Goal: Find specific page/section: Find specific page/section

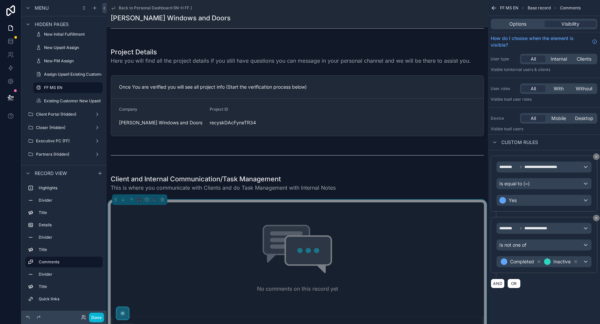
scroll to position [244, 0]
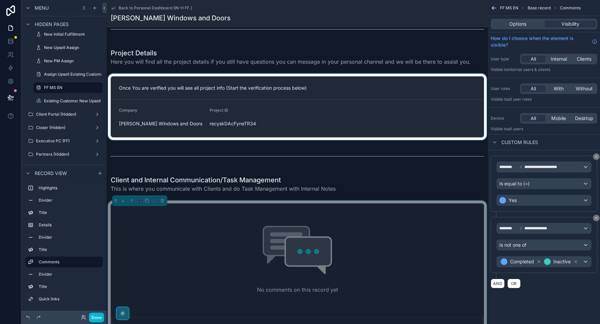
click at [269, 115] on div "scrollable content" at bounding box center [297, 107] width 381 height 66
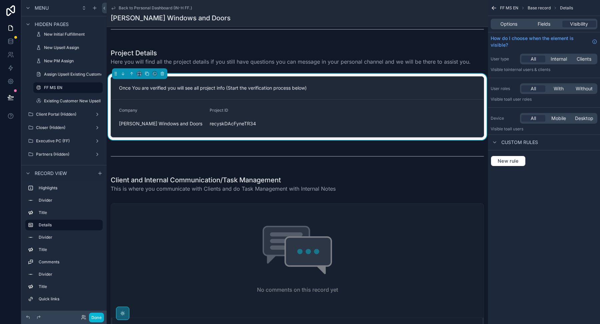
click at [269, 115] on div "Project ID recyskDAcFyneTR34" at bounding box center [252, 118] width 85 height 21
click at [549, 25] on span "Fields" at bounding box center [543, 24] width 13 height 7
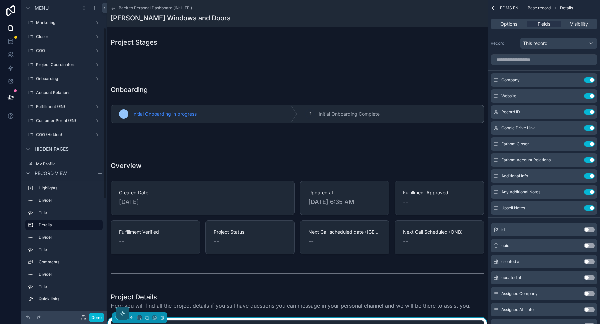
scroll to position [48, 0]
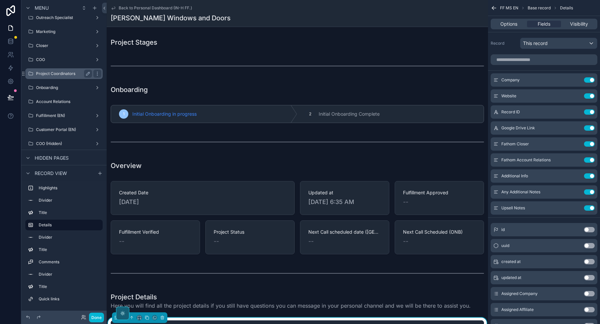
click at [58, 74] on label "Project Coordinators" at bounding box center [62, 73] width 53 height 5
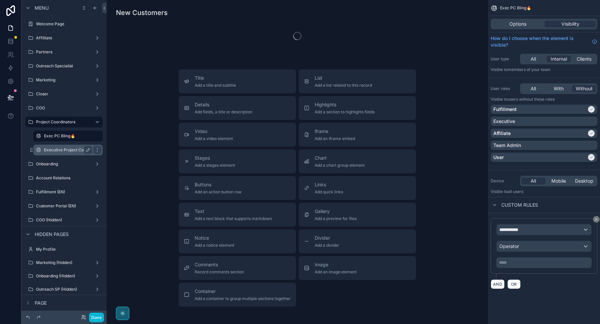
click at [60, 149] on label "Executive Project Coordinator" at bounding box center [72, 149] width 57 height 5
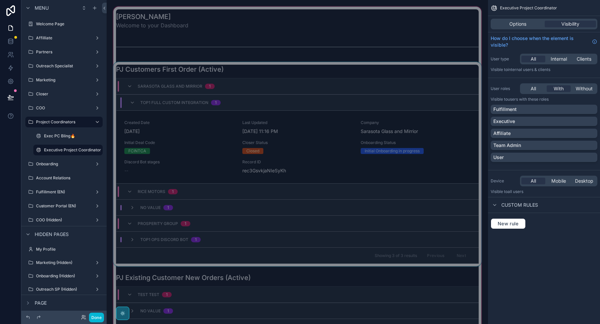
click at [204, 145] on div "scrollable content" at bounding box center [297, 164] width 370 height 204
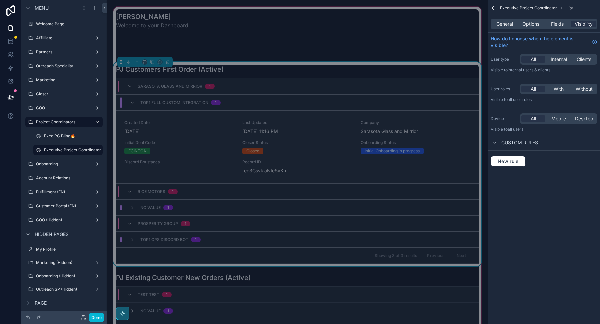
click at [227, 153] on div "FCINTCA" at bounding box center [179, 151] width 110 height 6
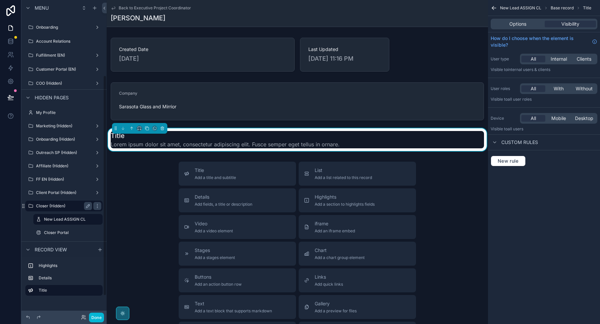
scroll to position [98, 0]
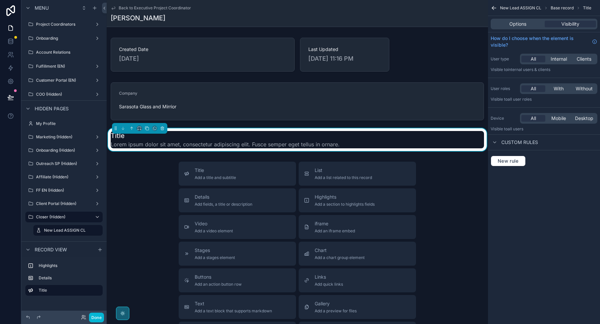
click at [133, 9] on span "Back to Executive Project Coordinator" at bounding box center [155, 7] width 72 height 5
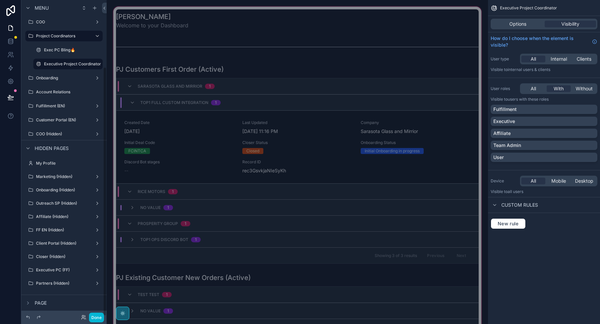
scroll to position [85, 0]
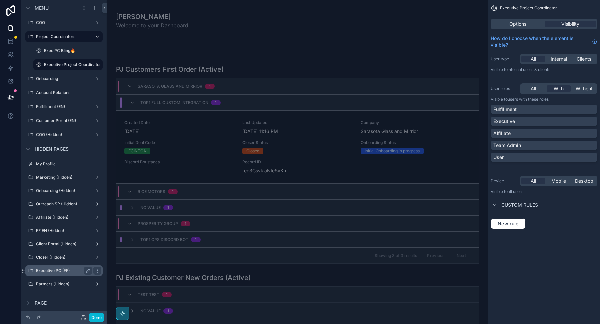
click at [69, 271] on label "Executive PC (FF)" at bounding box center [62, 270] width 53 height 5
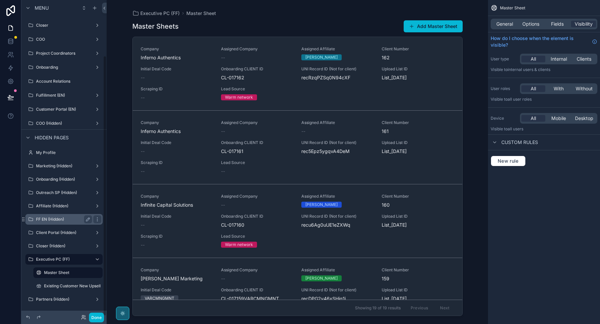
scroll to position [68, 0]
click at [62, 287] on label "Existing Customer New Upsell" at bounding box center [72, 286] width 57 height 5
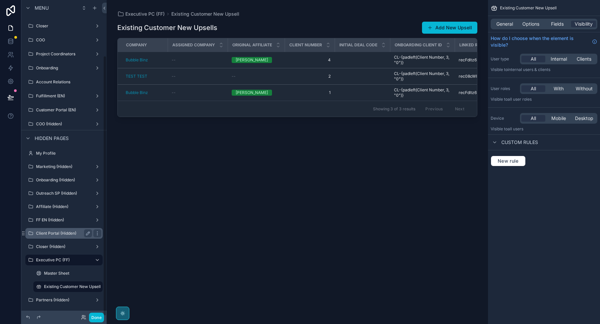
click at [60, 273] on label "Master Sheet" at bounding box center [72, 272] width 57 height 5
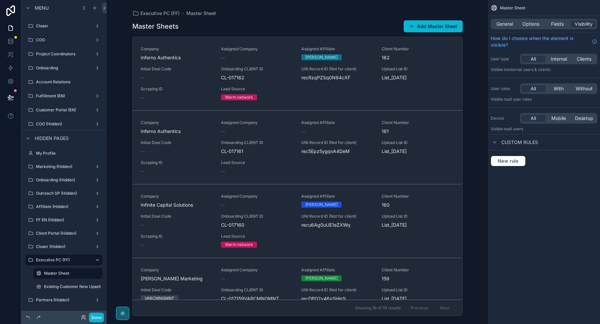
click at [173, 79] on div "scrollable content" at bounding box center [297, 158] width 341 height 316
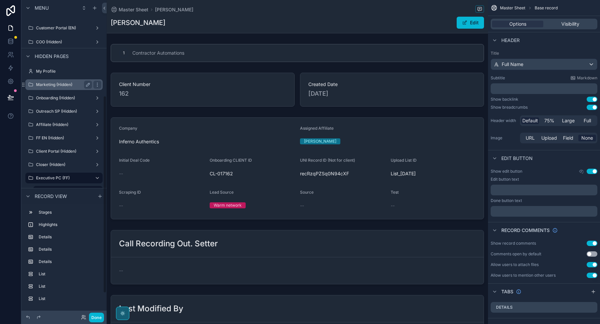
scroll to position [191, 0]
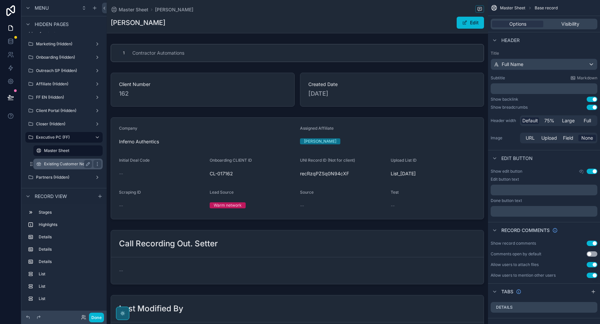
click at [63, 166] on div "Existing Customer New Upsell" at bounding box center [68, 164] width 48 height 8
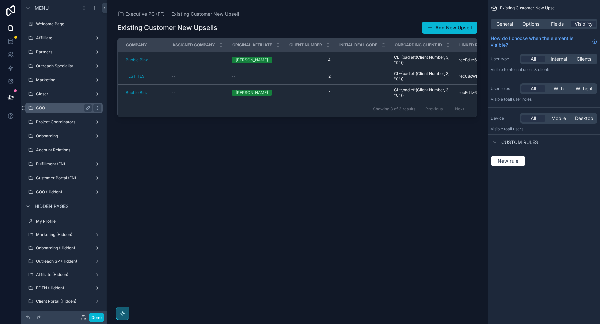
click at [53, 111] on div "COO" at bounding box center [64, 108] width 56 height 8
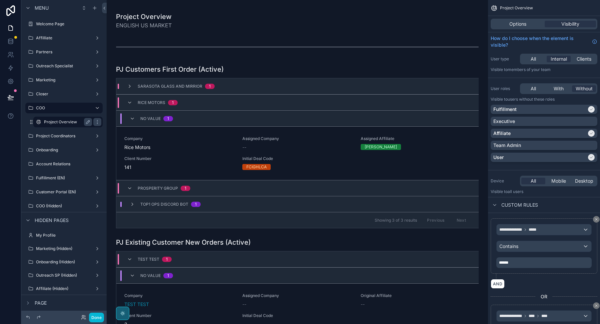
click at [55, 121] on label "Project Overview" at bounding box center [66, 121] width 45 height 5
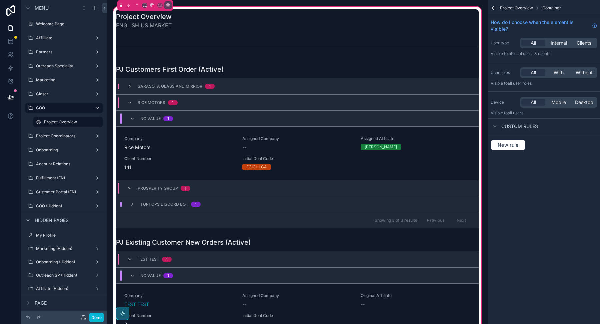
click at [155, 150] on div "scrollable content" at bounding box center [297, 146] width 370 height 169
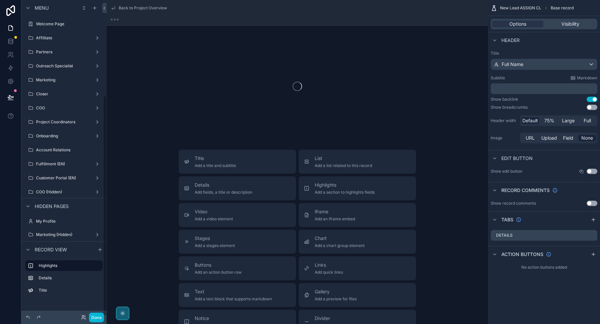
scroll to position [137, 0]
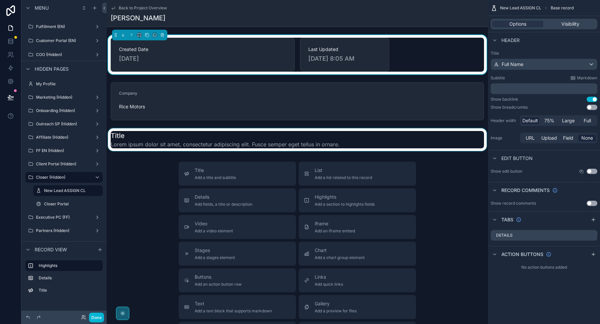
click at [171, 135] on div "scrollable content" at bounding box center [297, 139] width 381 height 23
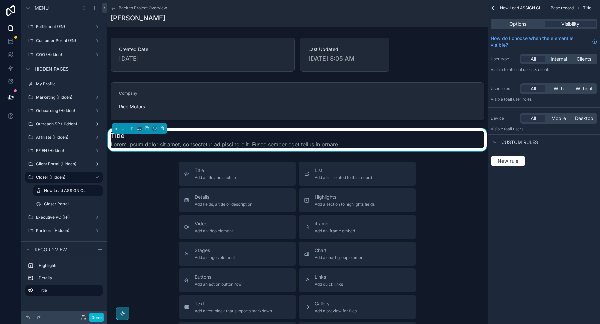
click at [181, 97] on div "scrollable content" at bounding box center [297, 101] width 381 height 43
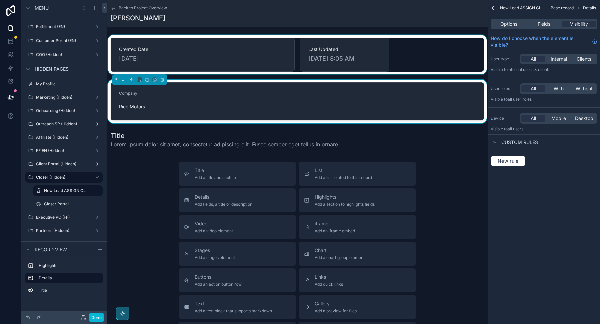
click at [182, 63] on div "scrollable content" at bounding box center [297, 54] width 381 height 39
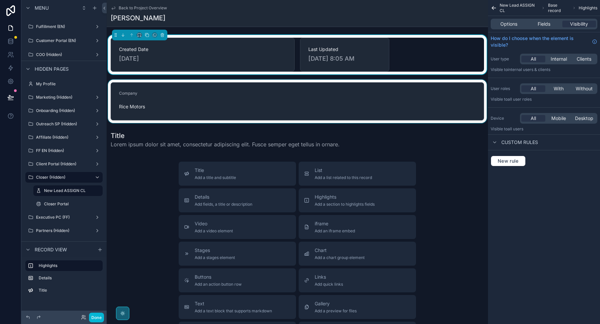
click at [181, 100] on div "scrollable content" at bounding box center [297, 101] width 381 height 43
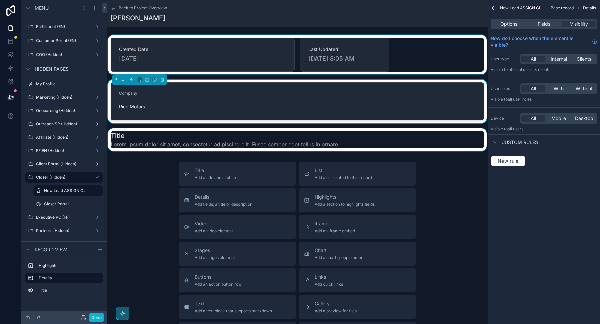
click at [176, 130] on div "scrollable content" at bounding box center [297, 139] width 381 height 23
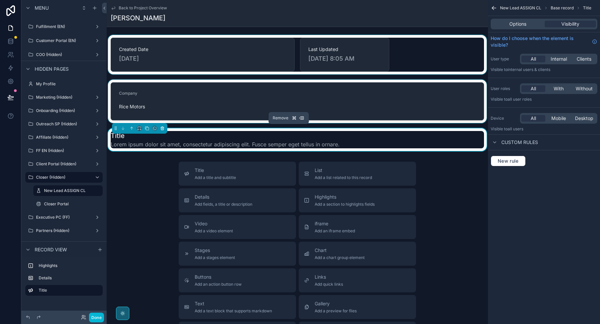
click at [163, 126] on icon "scrollable content" at bounding box center [162, 128] width 5 height 5
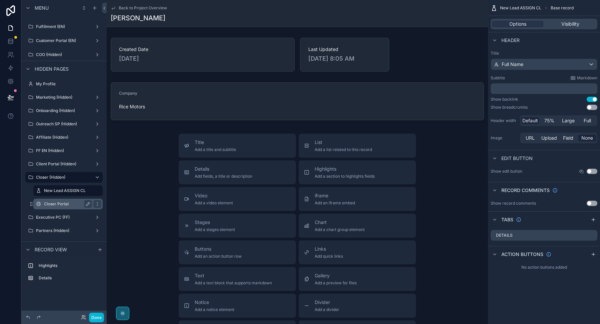
click at [56, 200] on div "Closer Portal" at bounding box center [68, 204] width 48 height 8
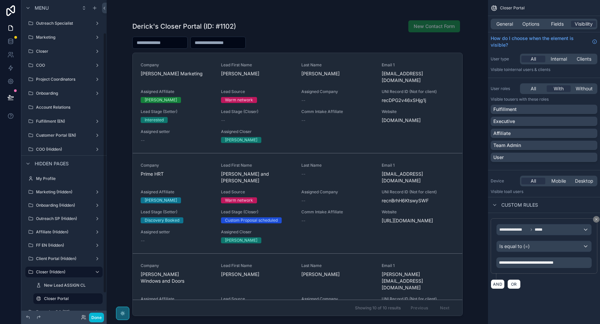
scroll to position [37, 0]
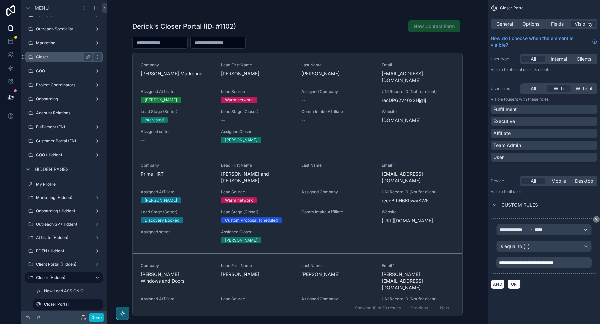
click at [62, 57] on label "Closer" at bounding box center [62, 56] width 53 height 5
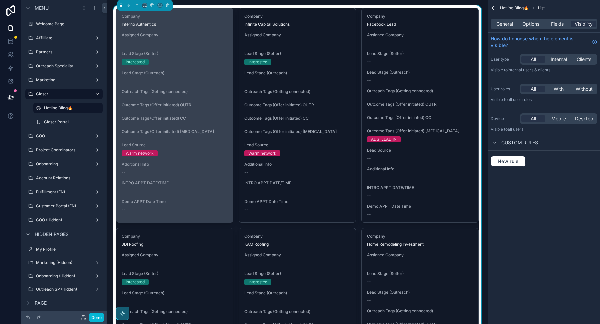
click at [158, 82] on div "--" at bounding box center [175, 80] width 106 height 5
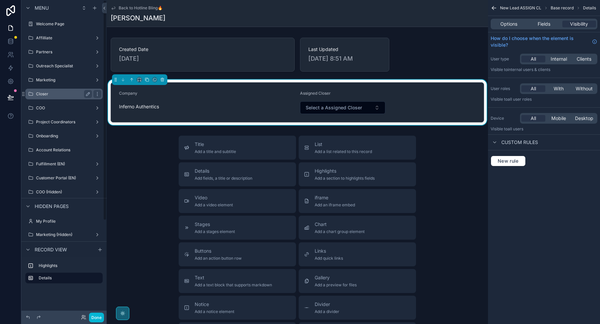
click at [47, 95] on label "Closer" at bounding box center [62, 93] width 53 height 5
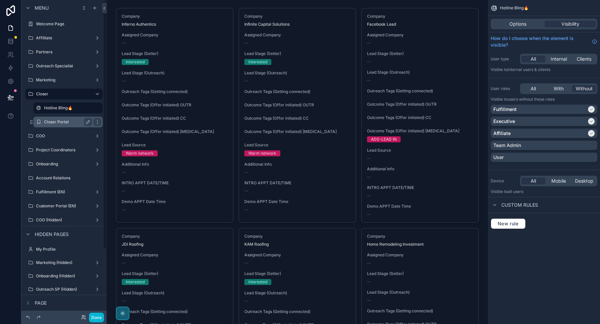
drag, startPoint x: 57, startPoint y: 120, endPoint x: 60, endPoint y: 118, distance: 3.8
click at [57, 120] on label "Closer Portal" at bounding box center [66, 121] width 45 height 5
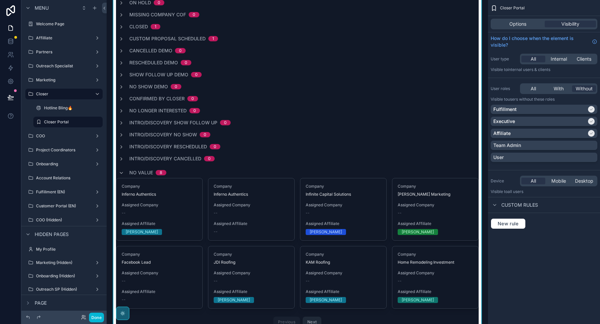
scroll to position [73, 0]
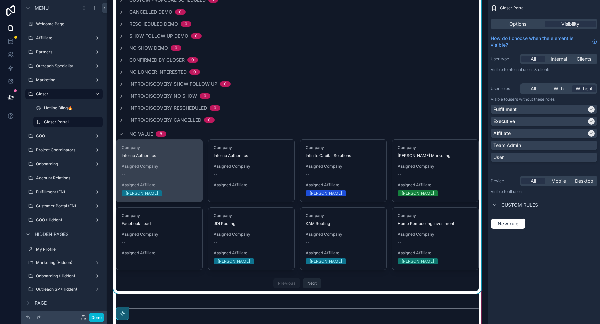
click at [169, 187] on span "Assigned Affiliate" at bounding box center [159, 184] width 75 height 5
click at [169, 187] on div "[PERSON_NAME] Welcome to your closer Portal! ON HOLD 0 Missing Company COF 0 Cl…" at bounding box center [297, 89] width 381 height 324
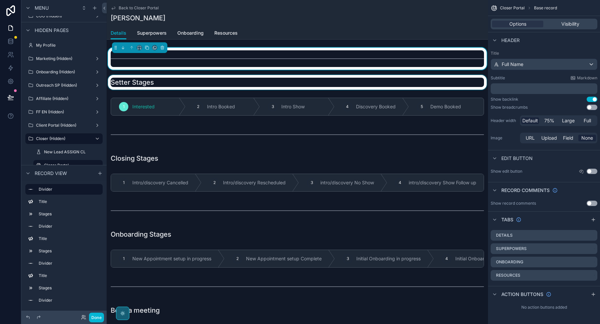
click at [209, 83] on div "scrollable content" at bounding box center [297, 82] width 381 height 15
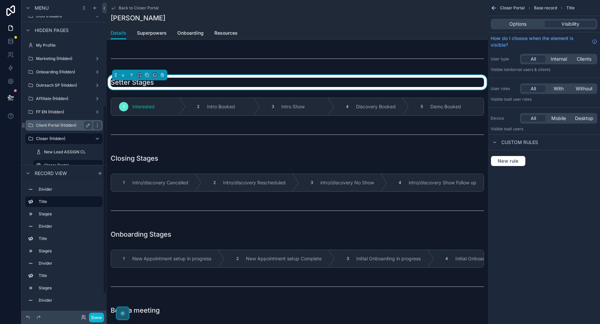
scroll to position [214, 0]
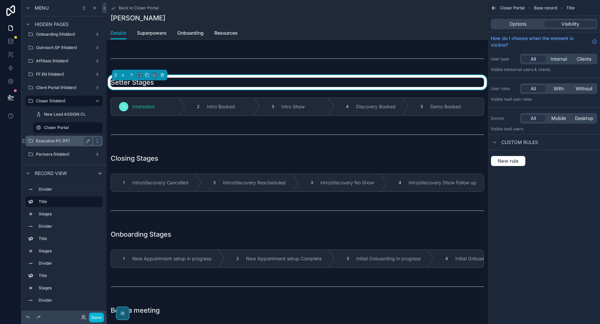
click at [67, 141] on label "Executive PC (FF)" at bounding box center [62, 140] width 53 height 5
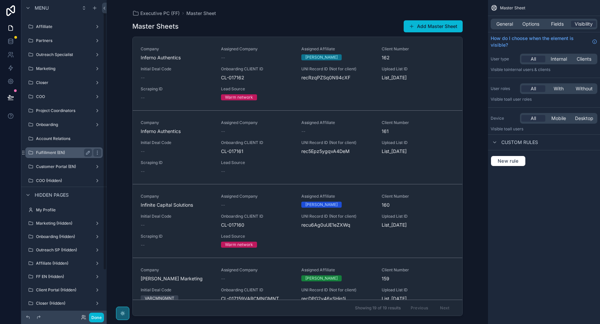
scroll to position [10, 0]
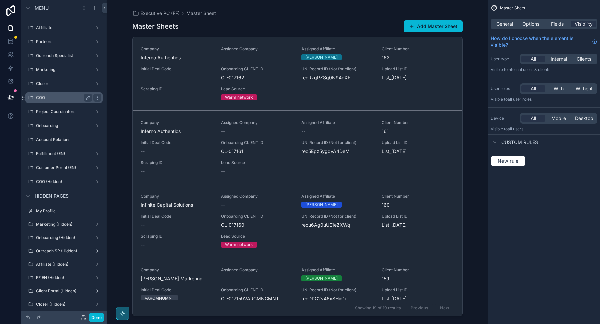
click at [60, 98] on label "COO" at bounding box center [62, 97] width 53 height 5
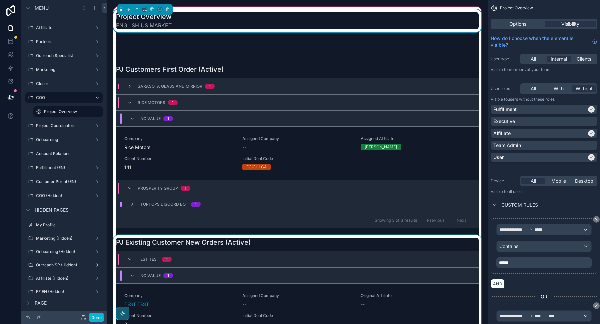
scroll to position [28, 0]
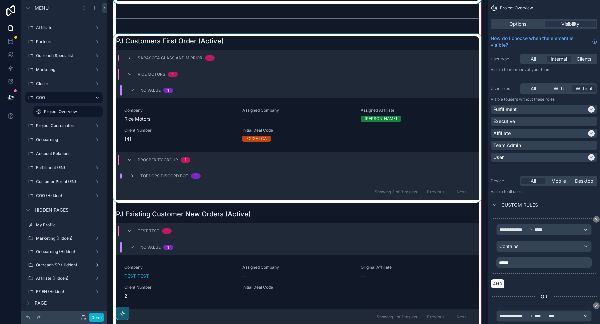
click at [131, 59] on icon "scrollable content" at bounding box center [129, 57] width 5 height 5
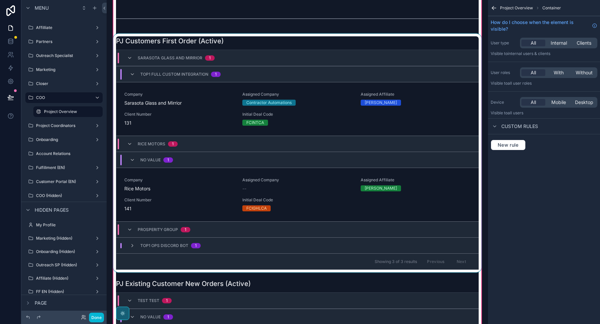
click at [181, 113] on div "scrollable content" at bounding box center [297, 153] width 370 height 238
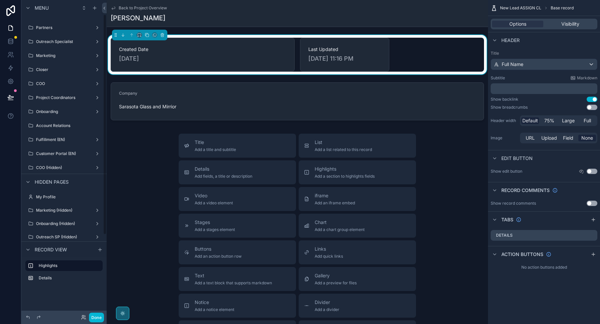
scroll to position [21, 0]
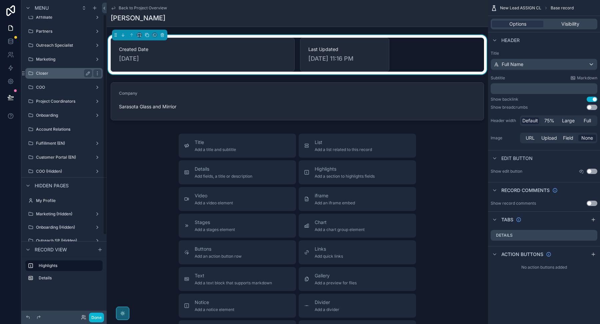
click at [52, 73] on label "Closer" at bounding box center [62, 73] width 53 height 5
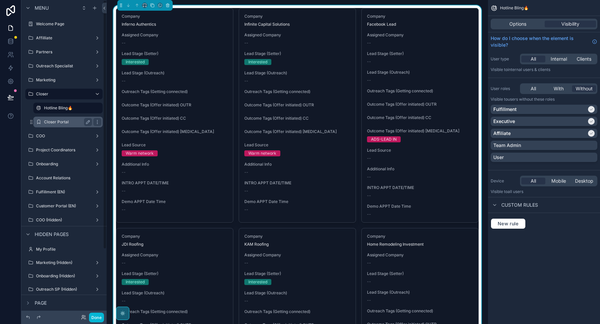
click at [59, 125] on div "Closer Portal" at bounding box center [68, 122] width 48 height 8
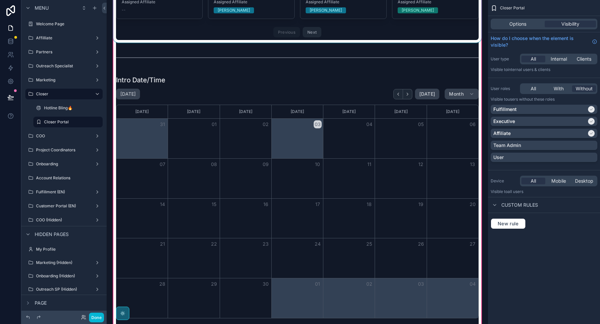
scroll to position [369, 0]
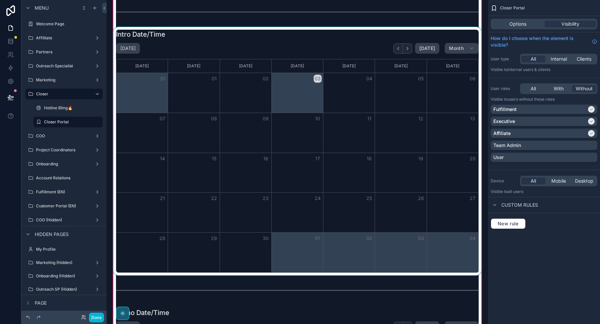
click at [158, 142] on div "scrollable content" at bounding box center [297, 151] width 370 height 248
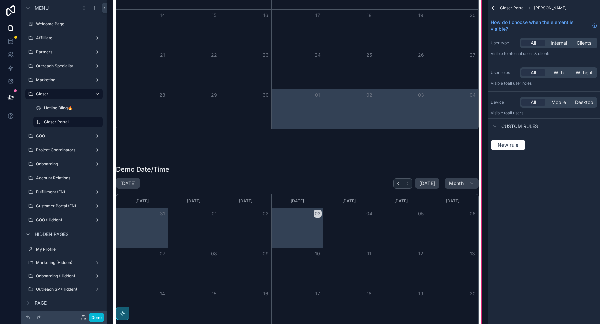
scroll to position [564, 0]
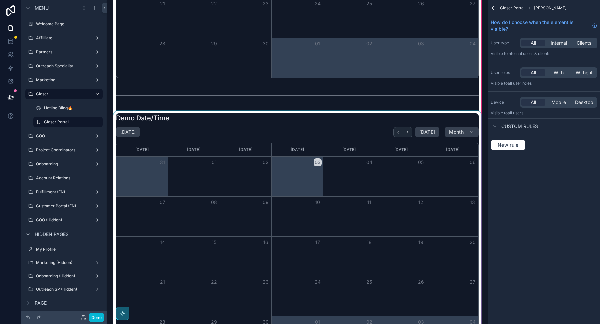
click at [162, 162] on button "31" at bounding box center [162, 162] width 8 height 8
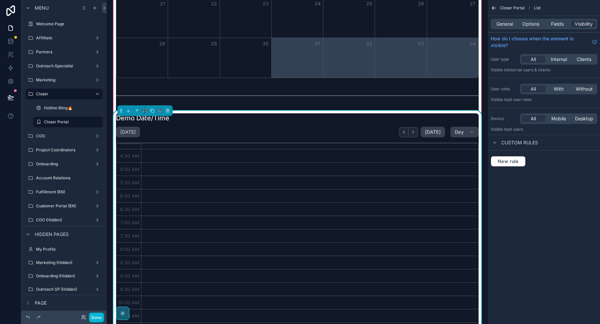
scroll to position [149, 0]
click at [168, 160] on div "scrollable content" at bounding box center [309, 314] width 337 height 640
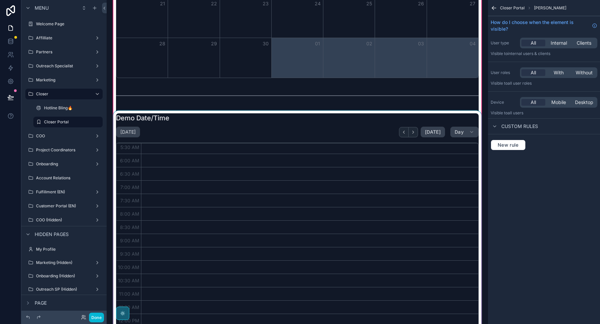
click at [142, 138] on div "scrollable content" at bounding box center [297, 235] width 370 height 248
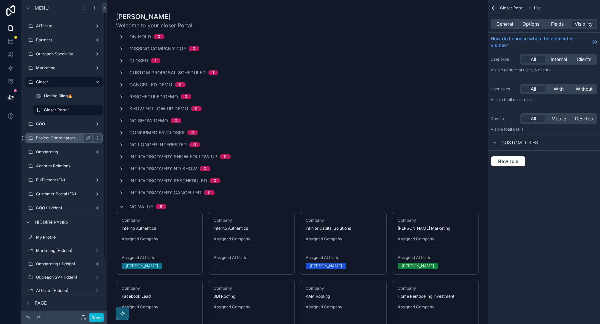
scroll to position [12, 0]
click at [53, 126] on div "COO" at bounding box center [64, 124] width 56 height 8
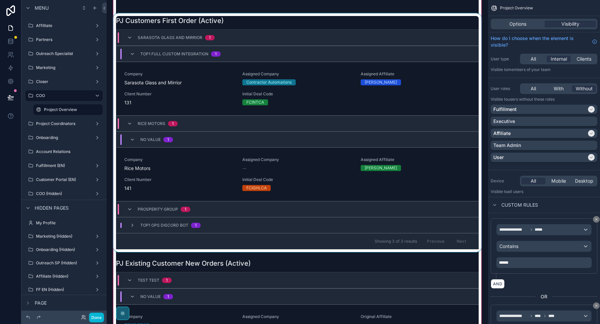
scroll to position [63, 0]
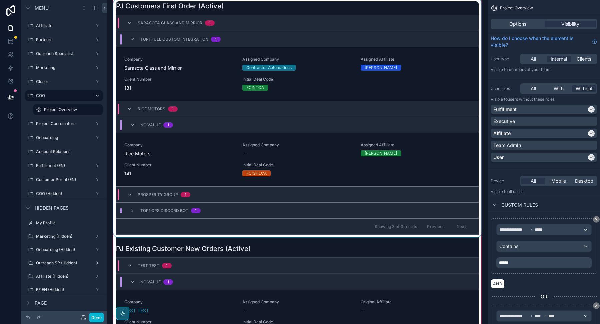
click at [156, 80] on div "scrollable content" at bounding box center [297, 118] width 370 height 238
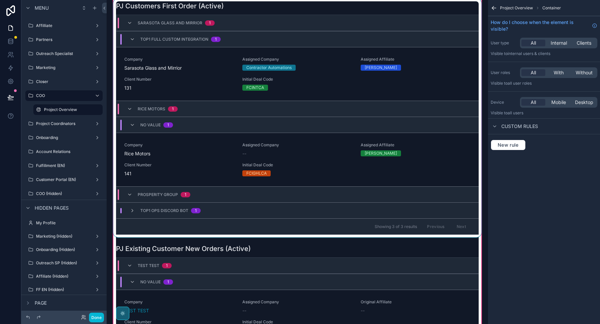
click at [397, 150] on div "scrollable content" at bounding box center [297, 118] width 370 height 238
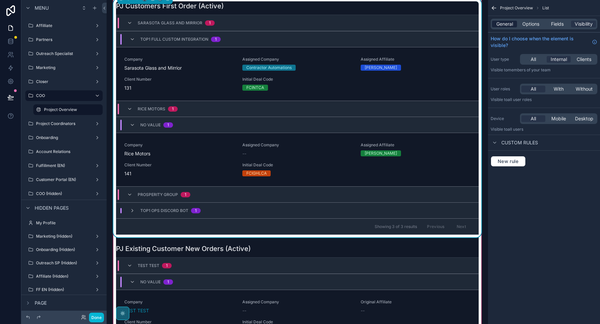
click at [506, 25] on span "General" at bounding box center [504, 24] width 17 height 7
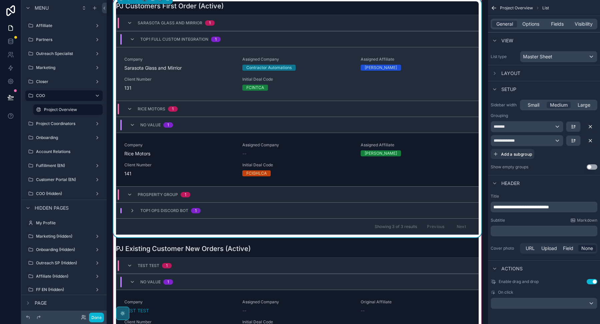
click at [424, 56] on link "Company Sarasota Glass and Mirrior Assigned Company Contractor Automations Assi…" at bounding box center [297, 74] width 362 height 54
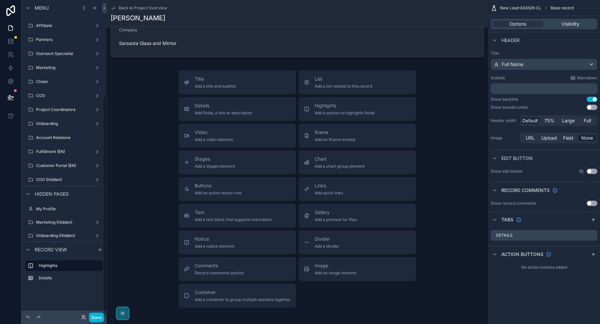
scroll to position [137, 0]
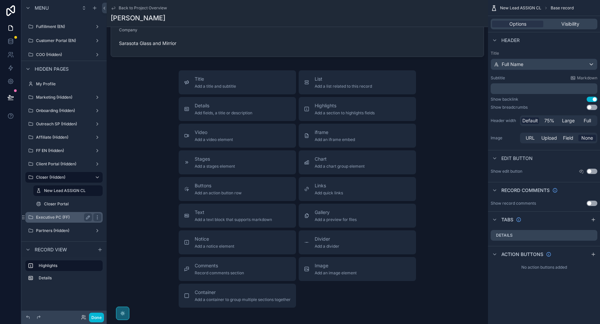
click at [74, 216] on label "Executive PC (FF)" at bounding box center [62, 217] width 53 height 5
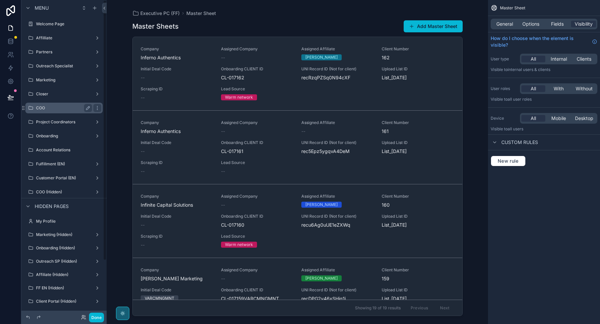
click at [54, 108] on label "COO" at bounding box center [62, 107] width 53 height 5
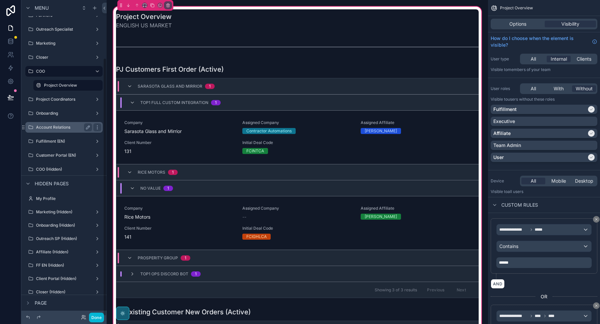
scroll to position [71, 0]
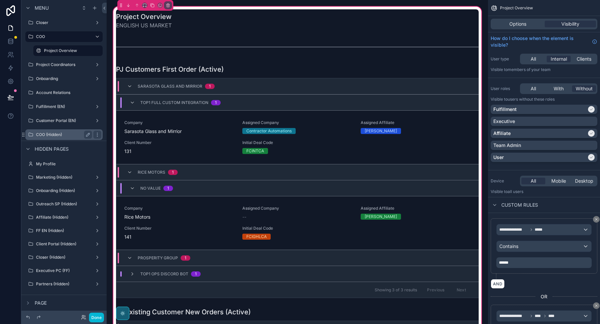
click at [60, 136] on label "COO (Hidden)" at bounding box center [62, 134] width 53 height 5
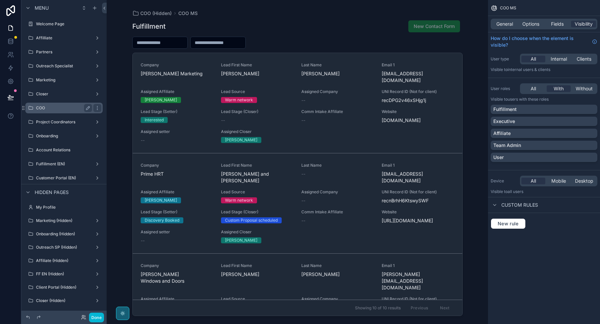
click at [55, 110] on label "COO" at bounding box center [62, 107] width 53 height 5
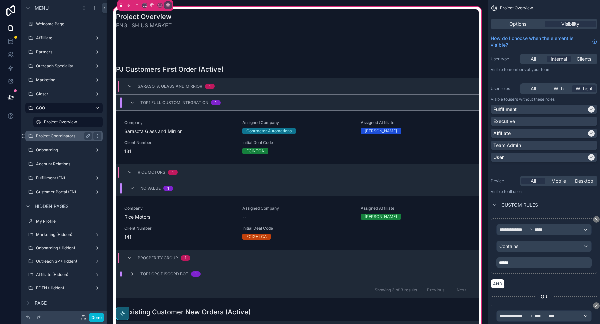
click at [68, 136] on label "Project Coordinators" at bounding box center [62, 135] width 53 height 5
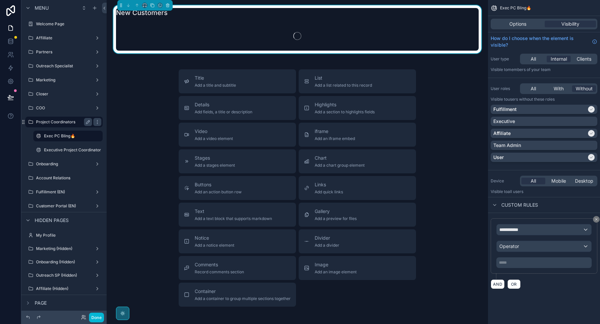
click at [57, 122] on label "Project Coordinators" at bounding box center [62, 121] width 53 height 5
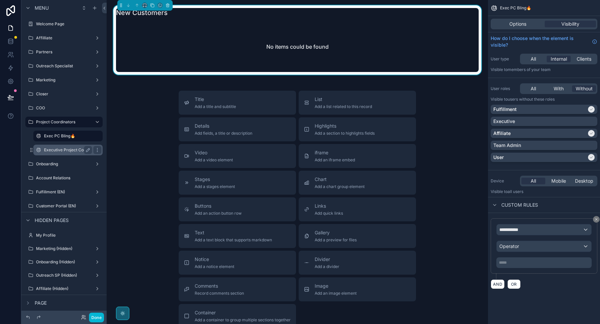
click at [57, 150] on label "Executive Project Coordinator" at bounding box center [72, 149] width 57 height 5
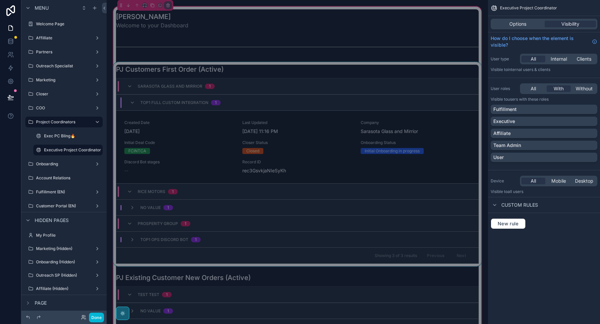
click at [171, 133] on div "scrollable content" at bounding box center [297, 164] width 370 height 204
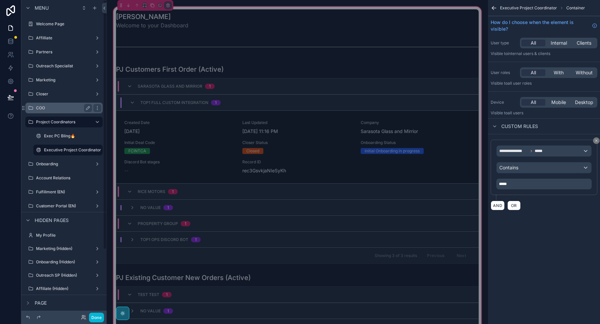
click at [62, 106] on label "COO" at bounding box center [62, 107] width 53 height 5
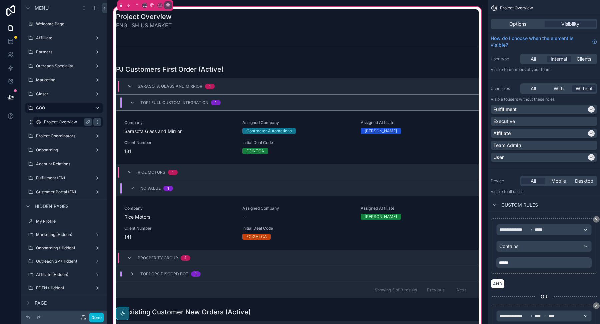
click at [57, 120] on label "Project Overview" at bounding box center [66, 121] width 45 height 5
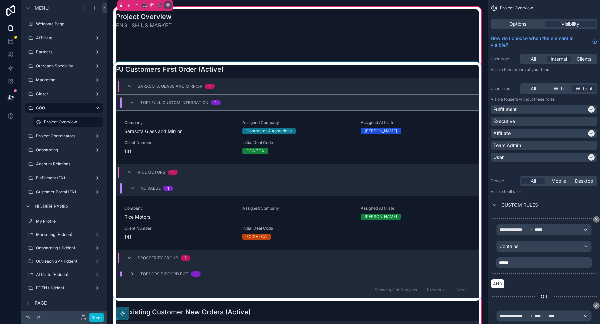
click at [184, 145] on div "scrollable content" at bounding box center [297, 181] width 370 height 238
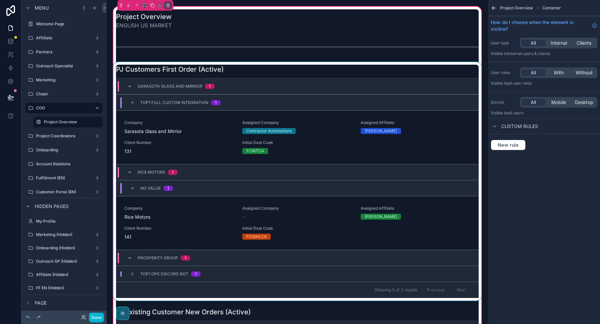
click at [192, 141] on div "scrollable content" at bounding box center [297, 181] width 370 height 238
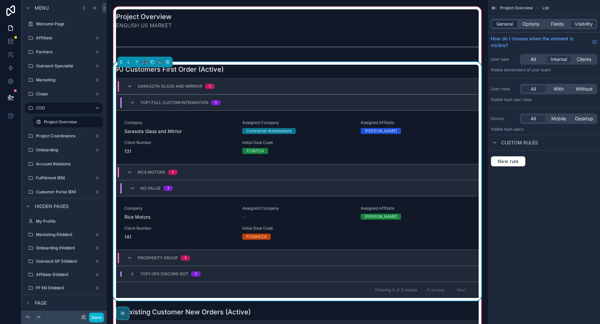
click at [508, 26] on span "General" at bounding box center [504, 24] width 17 height 7
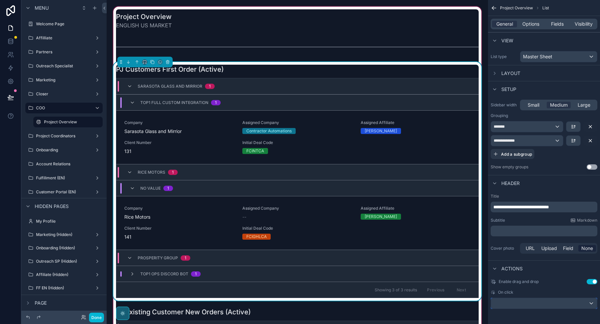
click at [524, 300] on div "scrollable content" at bounding box center [544, 303] width 106 height 11
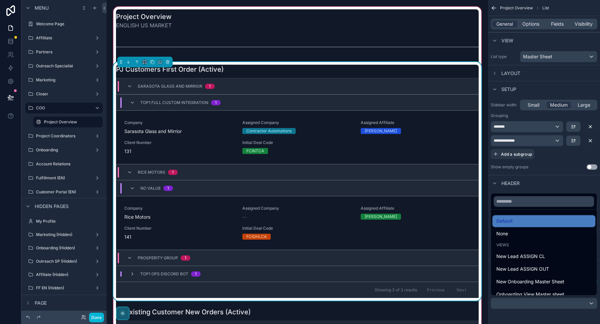
click at [57, 262] on div "scrollable content" at bounding box center [300, 162] width 600 height 324
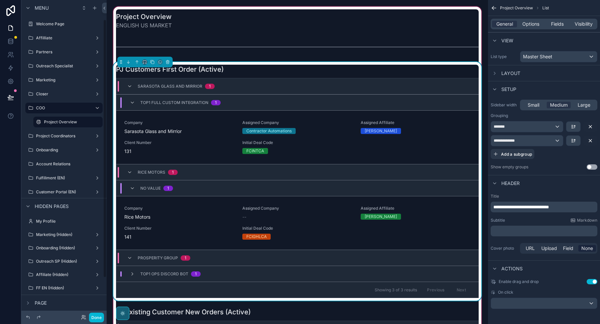
scroll to position [71, 0]
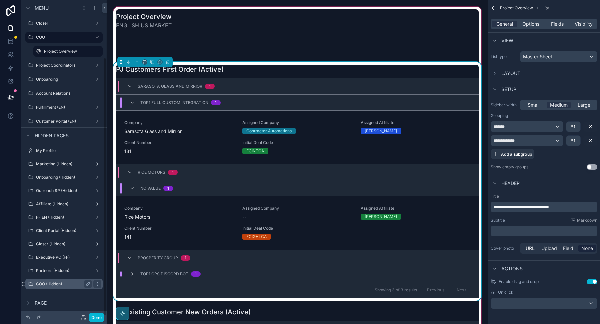
click at [57, 282] on label "COO (Hidden)" at bounding box center [62, 283] width 53 height 5
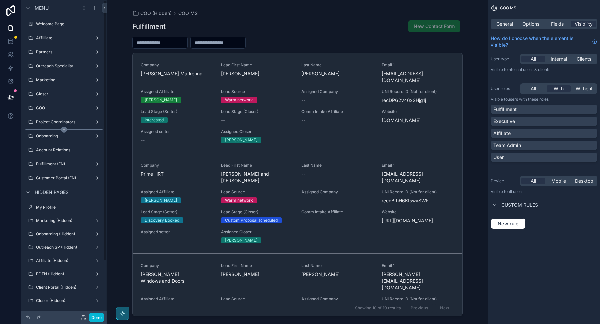
drag, startPoint x: 50, startPoint y: 106, endPoint x: 52, endPoint y: 143, distance: 36.7
click at [50, 106] on label "COO" at bounding box center [64, 107] width 56 height 5
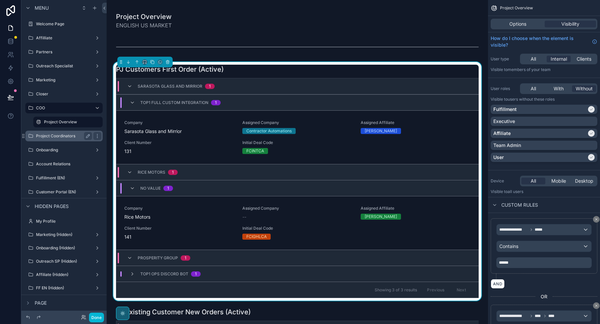
click at [52, 136] on label "Project Coordinators" at bounding box center [62, 135] width 53 height 5
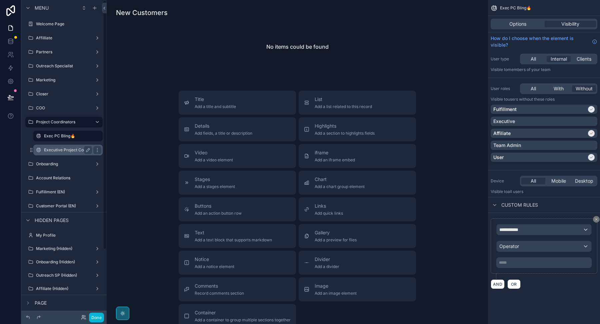
click at [59, 153] on div "Executive Project Coordinator" at bounding box center [68, 150] width 48 height 8
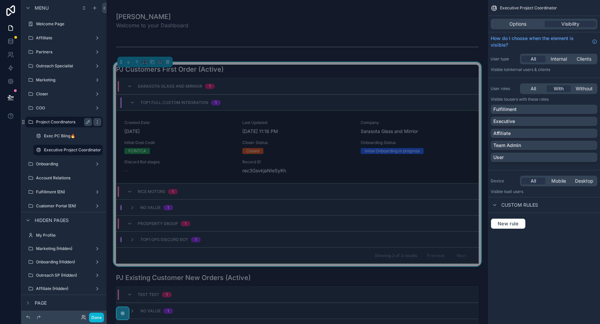
drag, startPoint x: 56, startPoint y: 106, endPoint x: 52, endPoint y: 134, distance: 28.8
click at [56, 106] on label "COO" at bounding box center [64, 107] width 56 height 5
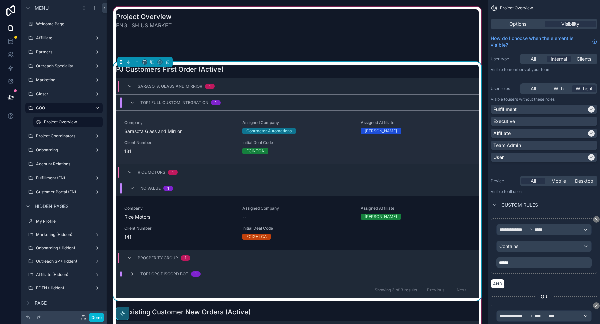
click at [215, 135] on div "Company Sarasota Glass and Mirrior Assigned Company Contractor Automations Assi…" at bounding box center [297, 137] width 346 height 35
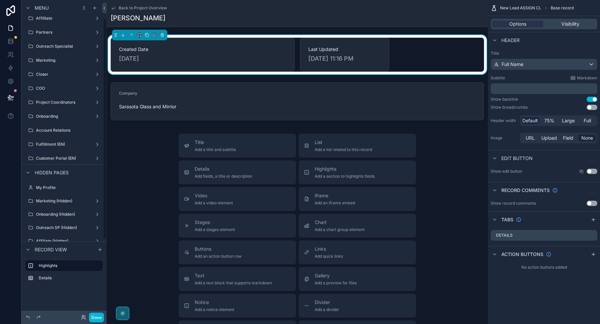
scroll to position [23, 0]
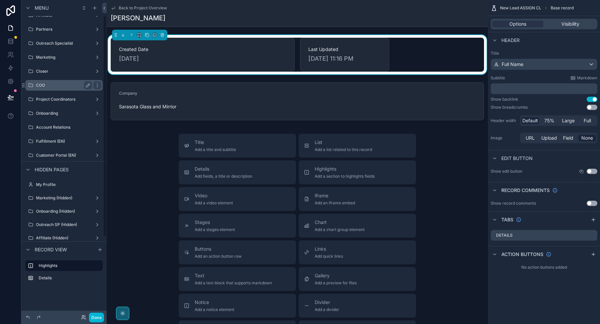
click at [61, 83] on label "COO" at bounding box center [62, 85] width 53 height 5
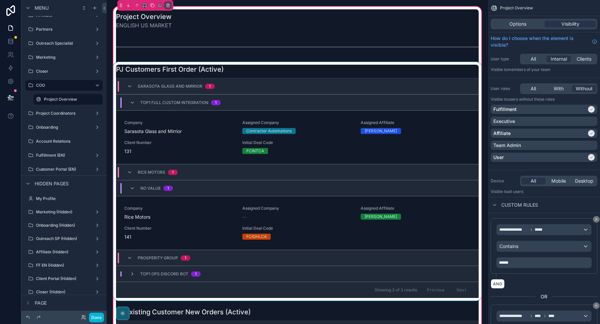
click at [235, 71] on div "scrollable content" at bounding box center [297, 181] width 370 height 238
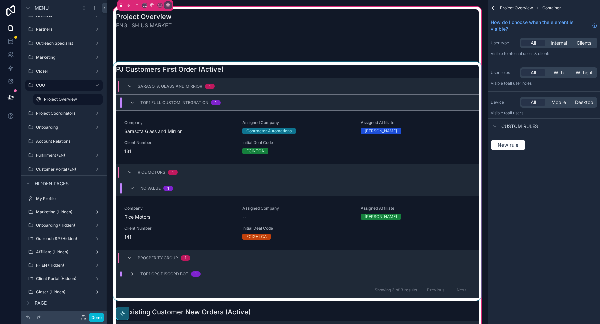
click at [304, 71] on div "scrollable content" at bounding box center [297, 181] width 370 height 238
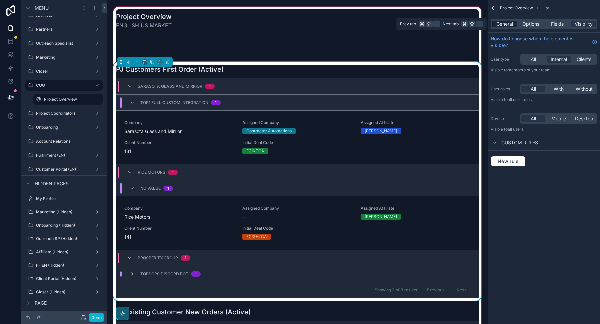
click at [499, 26] on span "General" at bounding box center [504, 24] width 17 height 7
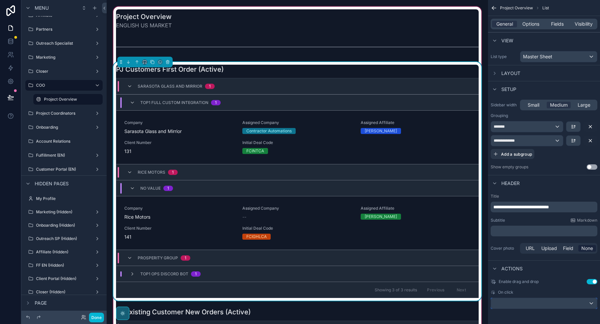
click at [507, 301] on div "scrollable content" at bounding box center [544, 303] width 106 height 11
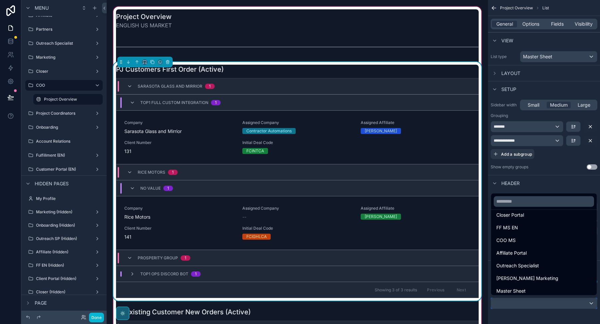
scroll to position [121, 0]
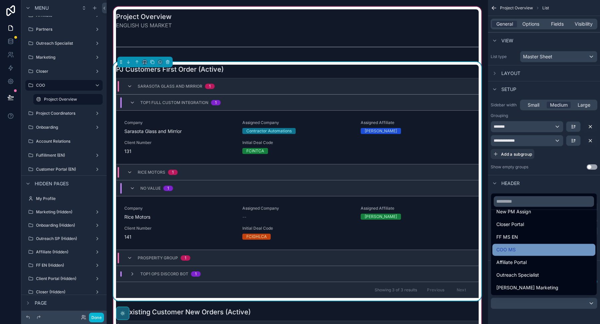
click at [504, 245] on div "COO MS" at bounding box center [543, 249] width 103 height 12
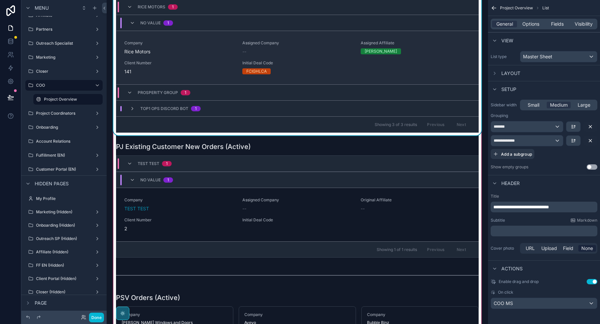
scroll to position [183, 0]
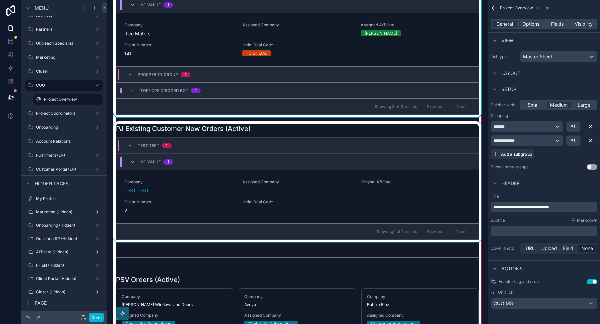
click at [401, 131] on div "scrollable content" at bounding box center [297, 181] width 370 height 121
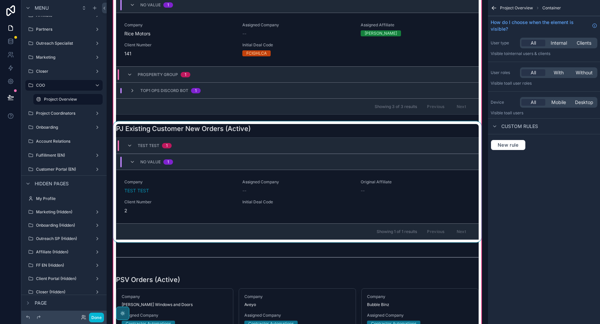
click at [374, 196] on div "scrollable content" at bounding box center [297, 181] width 370 height 121
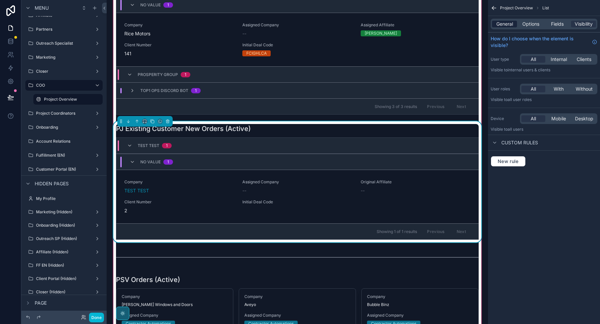
click at [499, 22] on span "General" at bounding box center [504, 24] width 17 height 7
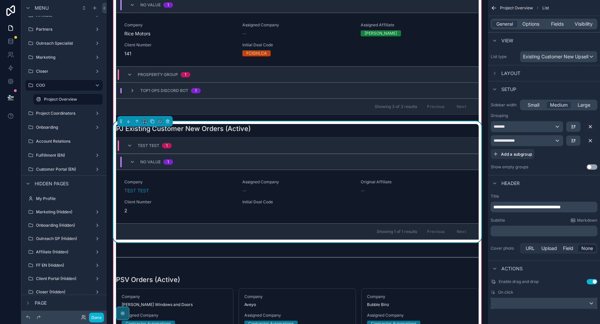
click at [515, 305] on div "scrollable content" at bounding box center [544, 303] width 106 height 11
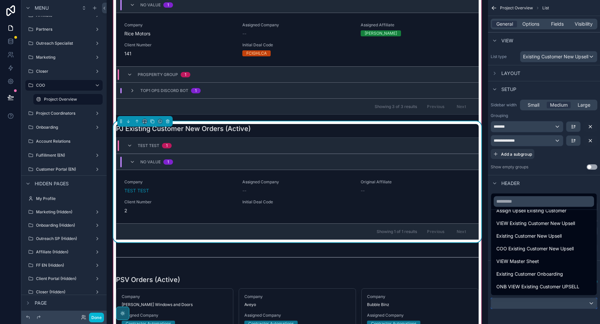
scroll to position [47, 0]
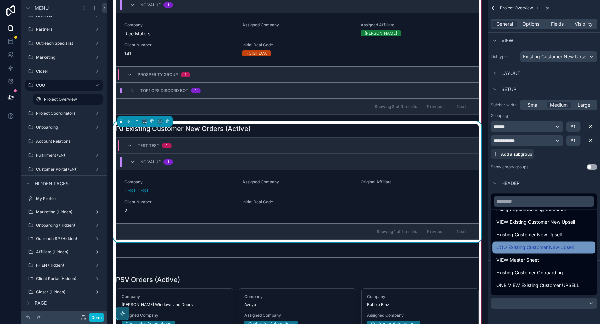
click at [508, 248] on span "COO Existing Customer New Upsell" at bounding box center [534, 247] width 77 height 8
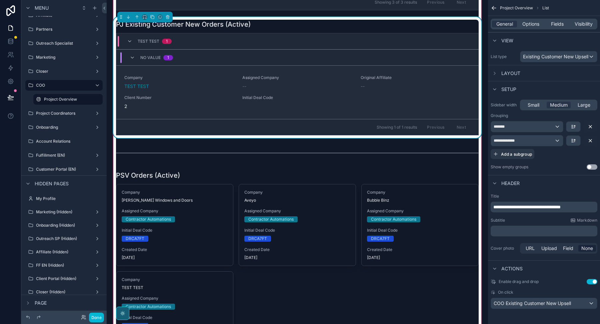
scroll to position [289, 0]
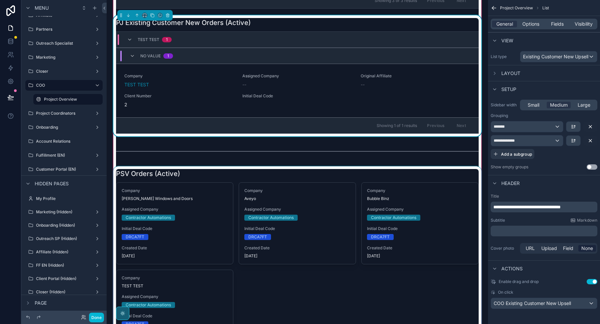
click at [304, 167] on div "scrollable content" at bounding box center [297, 260] width 370 height 188
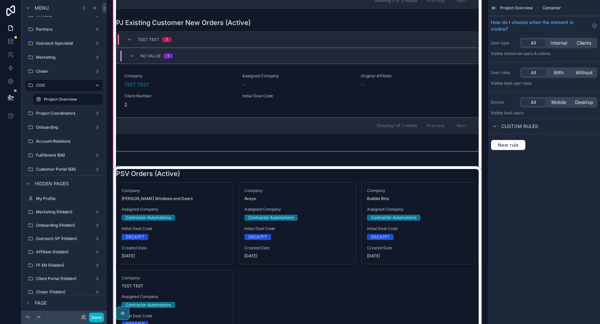
click at [303, 171] on div "scrollable content" at bounding box center [297, 260] width 370 height 188
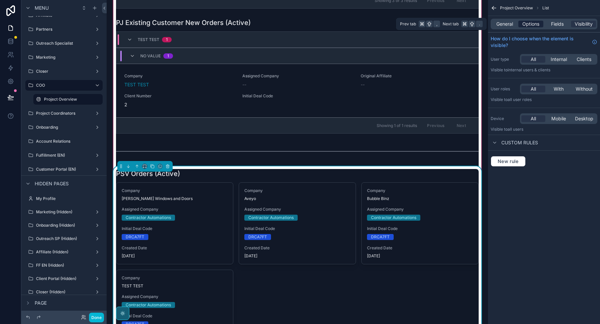
click at [527, 22] on span "Options" at bounding box center [530, 24] width 17 height 7
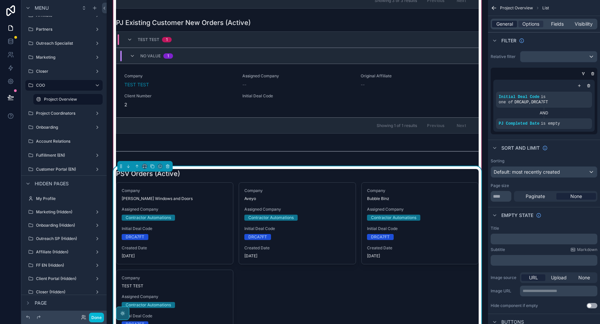
click at [507, 25] on span "General" at bounding box center [504, 24] width 17 height 7
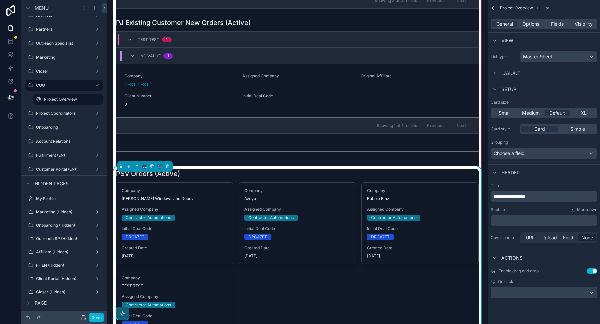
click at [524, 293] on div "scrollable content" at bounding box center [544, 292] width 106 height 11
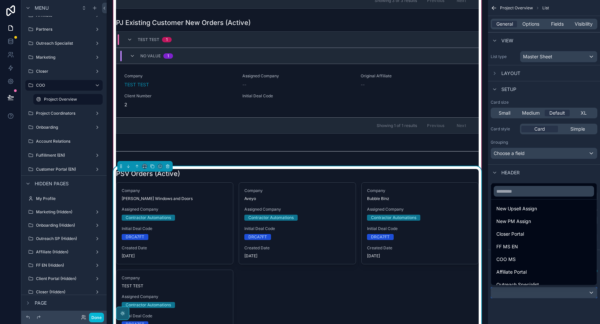
scroll to position [115, 0]
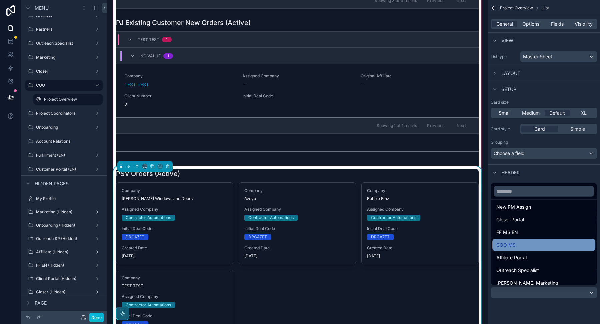
click at [522, 247] on div "COO MS" at bounding box center [543, 245] width 95 height 8
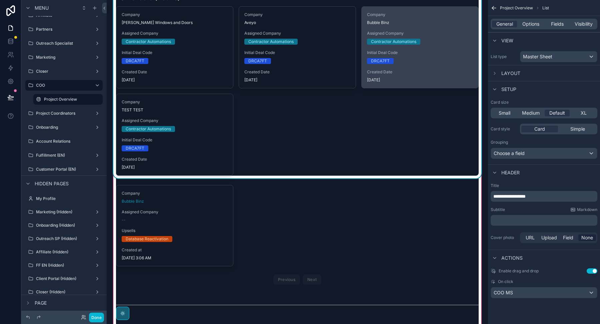
scroll to position [477, 0]
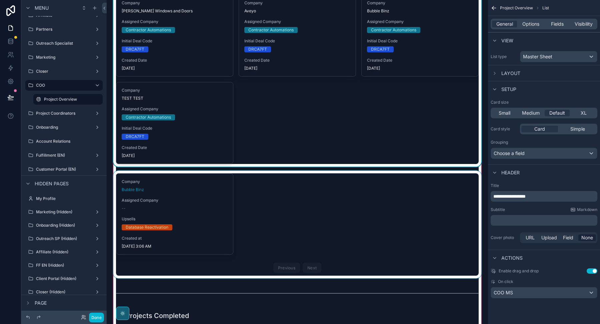
click at [380, 187] on div "scrollable content" at bounding box center [297, 225] width 370 height 108
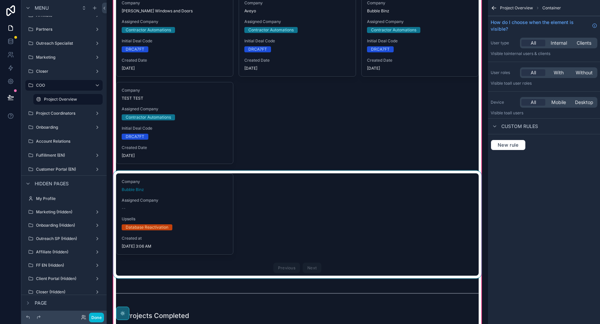
click at [380, 187] on div "scrollable content" at bounding box center [297, 225] width 370 height 108
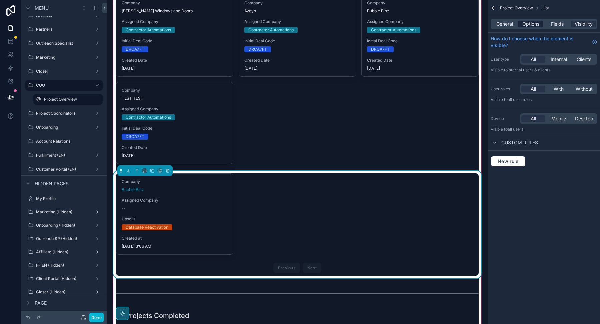
click at [534, 24] on span "Options" at bounding box center [530, 24] width 17 height 7
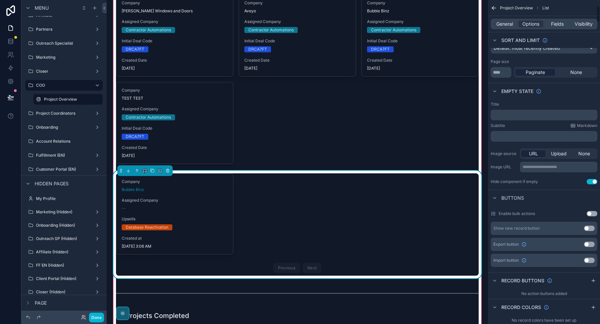
scroll to position [154, 0]
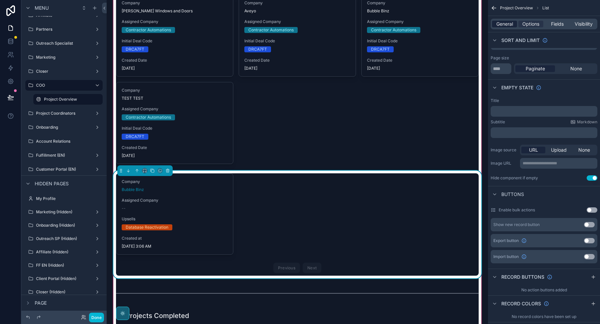
click at [501, 23] on span "General" at bounding box center [504, 24] width 17 height 7
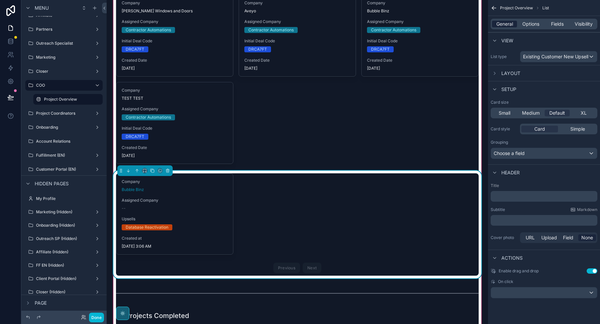
scroll to position [0, 0]
click at [513, 290] on div "scrollable content" at bounding box center [544, 292] width 106 height 11
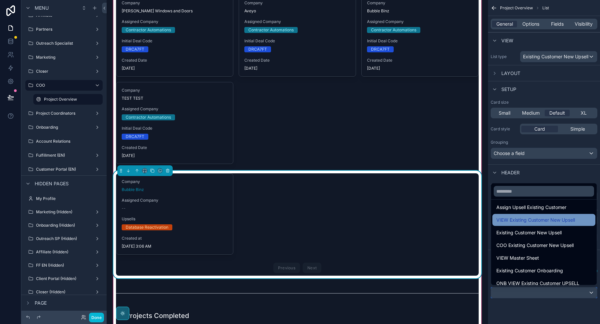
scroll to position [43, 0]
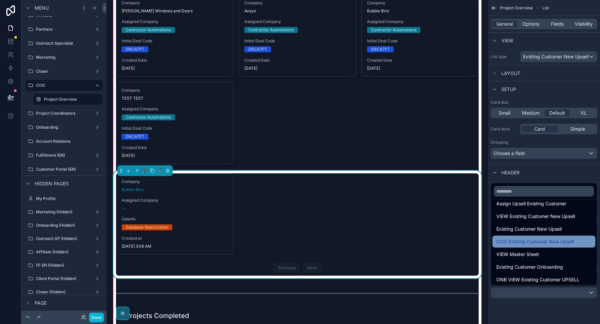
click at [515, 244] on span "COO Existing Customer New Upsell" at bounding box center [534, 242] width 77 height 8
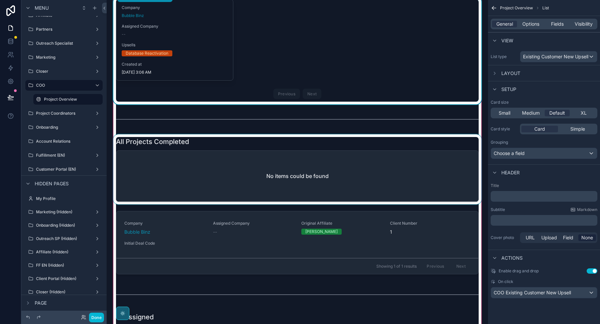
scroll to position [642, 0]
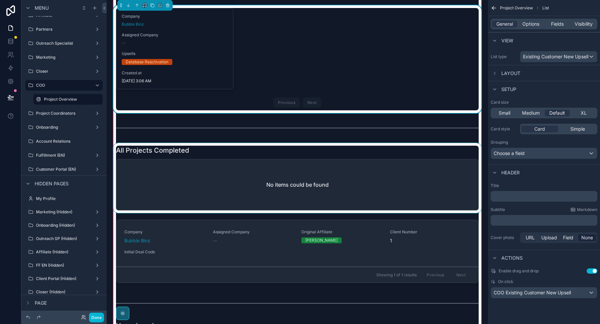
click at [385, 151] on div "scrollable content" at bounding box center [297, 178] width 370 height 70
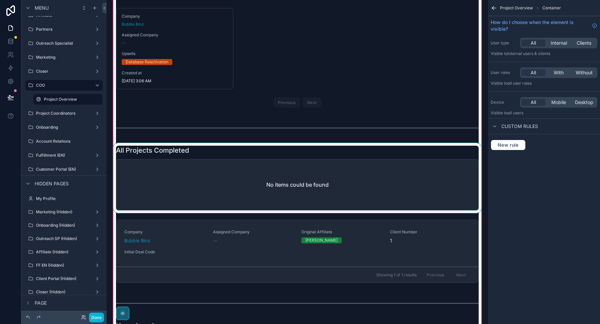
click at [386, 151] on div "scrollable content" at bounding box center [297, 178] width 370 height 70
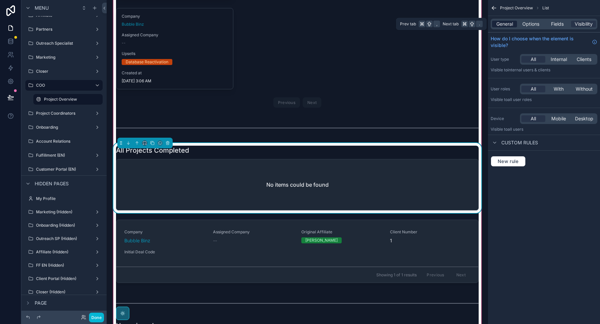
click at [501, 27] on span "General" at bounding box center [504, 24] width 17 height 7
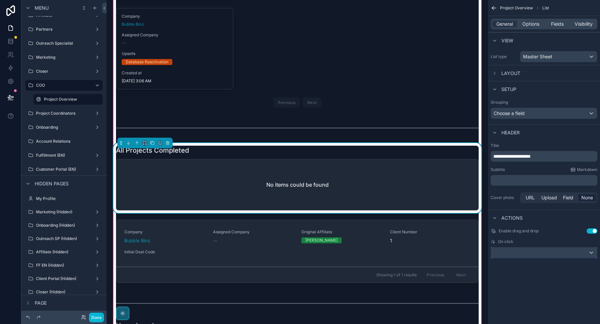
click at [504, 255] on div "scrollable content" at bounding box center [544, 252] width 106 height 11
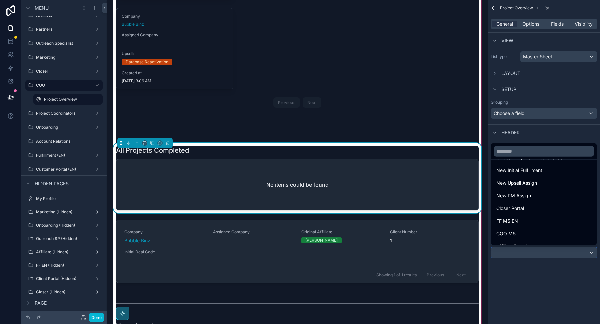
scroll to position [101, 0]
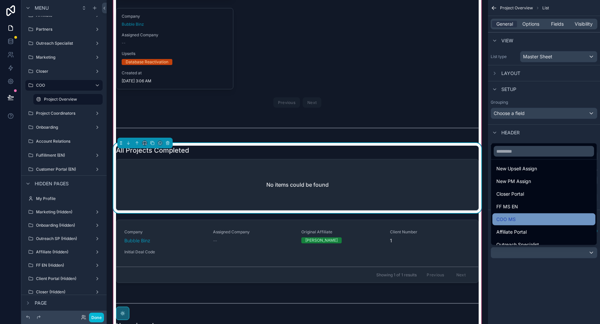
click at [509, 218] on span "COO MS" at bounding box center [505, 219] width 19 height 8
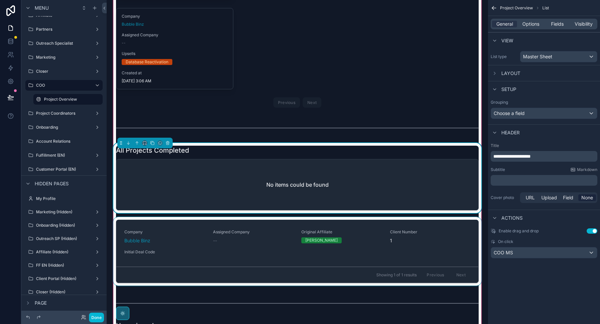
click at [402, 219] on div "scrollable content" at bounding box center [297, 252] width 370 height 71
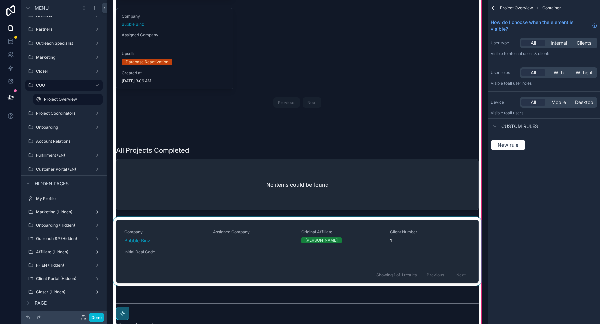
click at [401, 217] on div "scrollable content" at bounding box center [297, 252] width 370 height 71
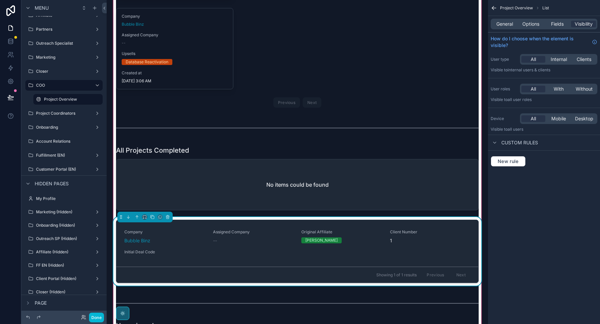
click at [529, 18] on div "General Options Fields Visibility" at bounding box center [544, 24] width 112 height 16
click at [524, 22] on span "Options" at bounding box center [530, 24] width 17 height 7
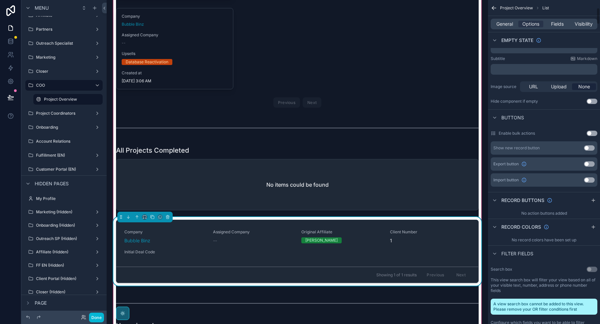
scroll to position [151, 0]
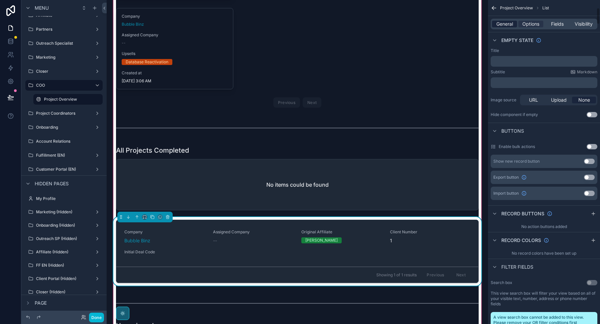
click at [501, 21] on span "General" at bounding box center [504, 24] width 17 height 7
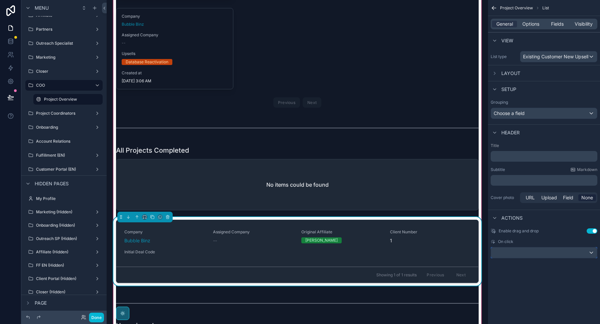
click at [508, 250] on div "scrollable content" at bounding box center [544, 252] width 106 height 11
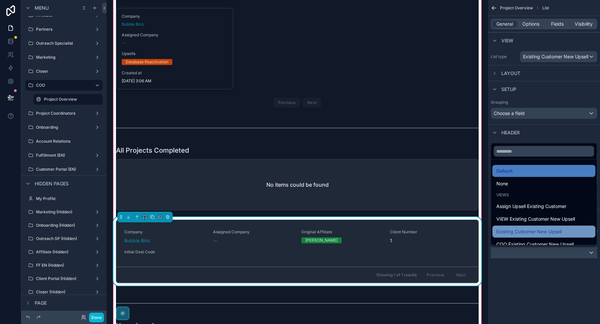
scroll to position [19, 0]
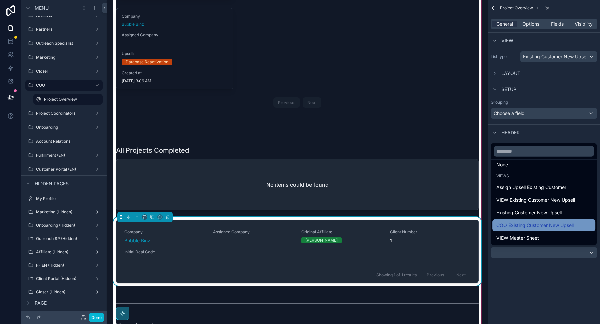
click at [514, 228] on span "COO Existing Customer New Upsell" at bounding box center [534, 225] width 77 height 8
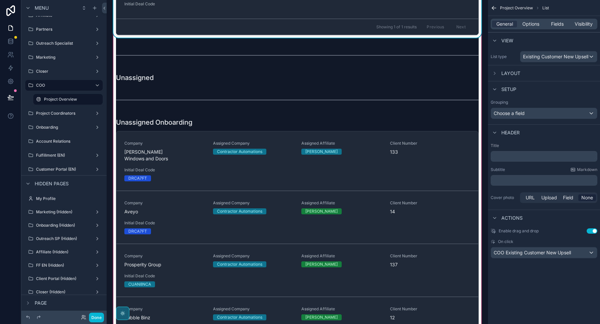
scroll to position [905, 0]
